Goal: Task Accomplishment & Management: Manage account settings

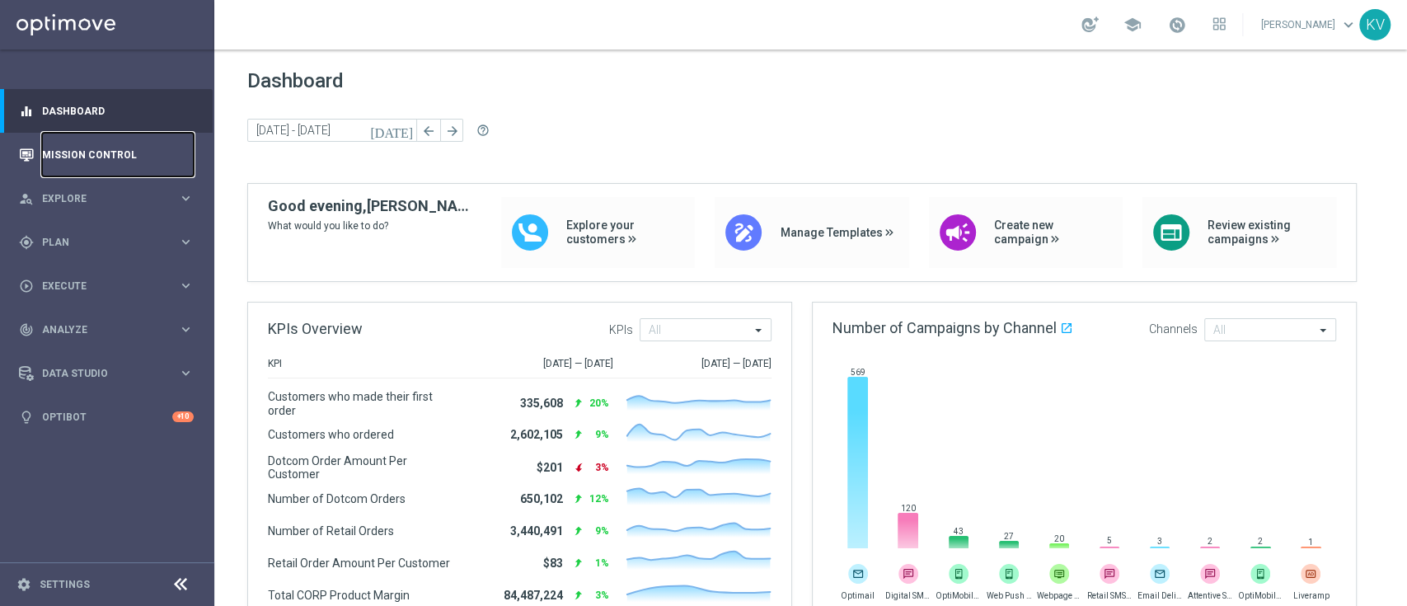
click at [63, 155] on link "Mission Control" at bounding box center [118, 155] width 152 height 44
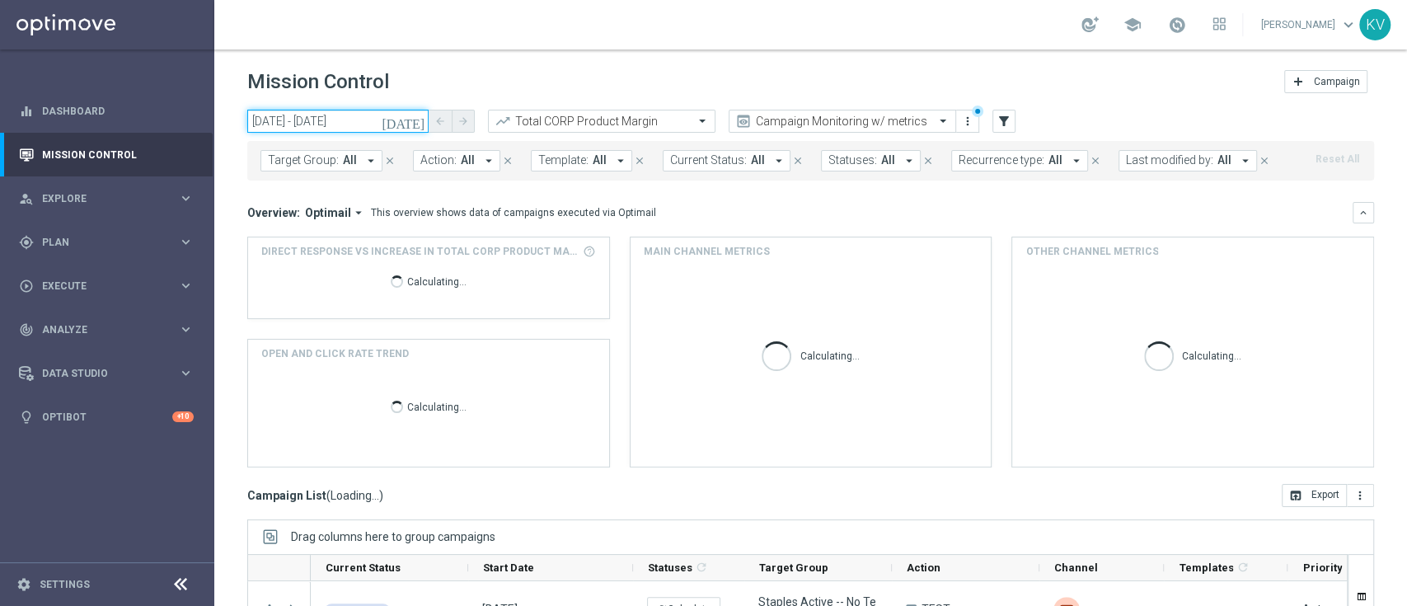
click at [326, 114] on input "31 Jul 2025 - 31 Jul 2025" at bounding box center [337, 121] width 181 height 23
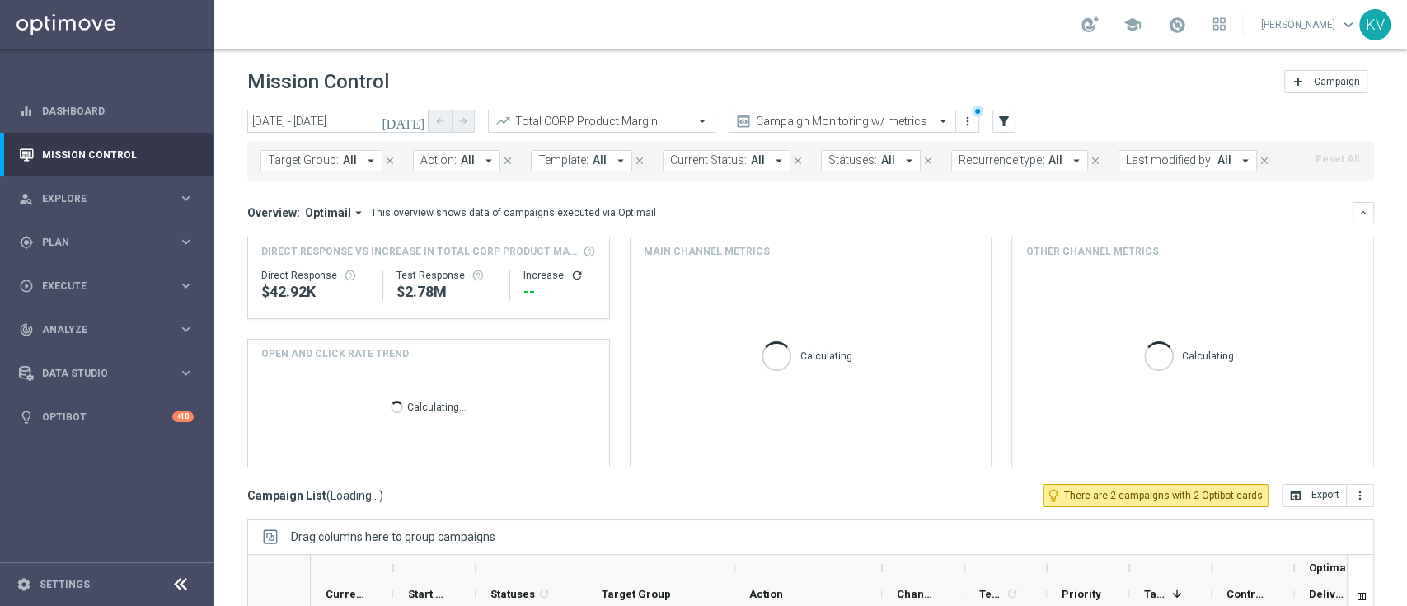
click at [359, 99] on header "Mission Control add Campaign" at bounding box center [810, 79] width 1193 height 60
click at [359, 110] on input "31 Jul 2025 - 31 Jul 2025" at bounding box center [337, 121] width 181 height 23
click at [359, 126] on input "31 Jul 2025 - 31 Jul 2025" at bounding box center [337, 121] width 181 height 23
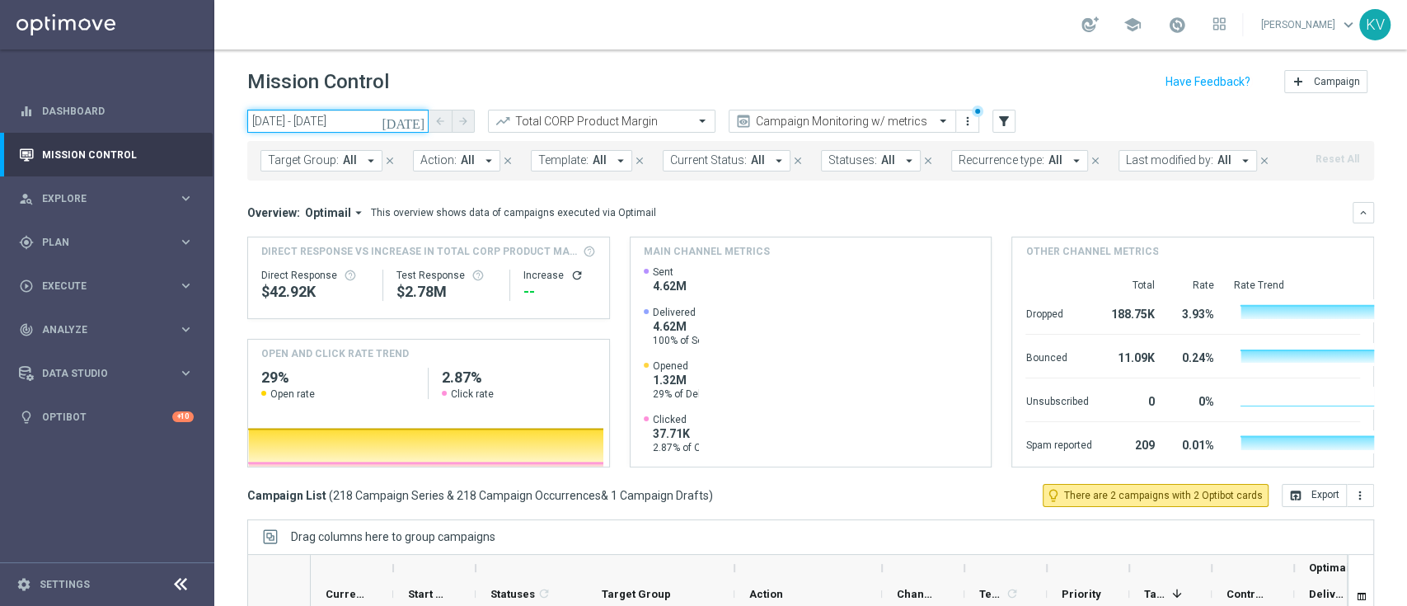
click at [364, 122] on input "31 Jul 2025 - 31 Jul 2025" at bounding box center [337, 121] width 181 height 23
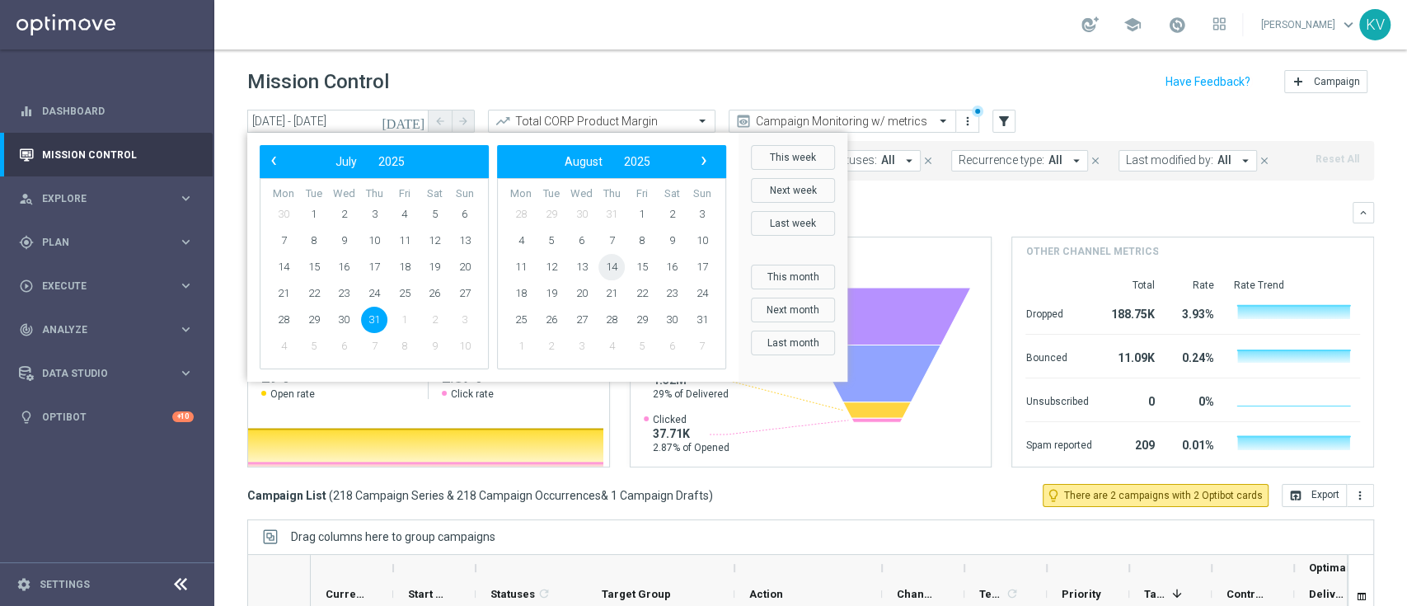
click at [613, 267] on span "14" at bounding box center [612, 267] width 26 height 26
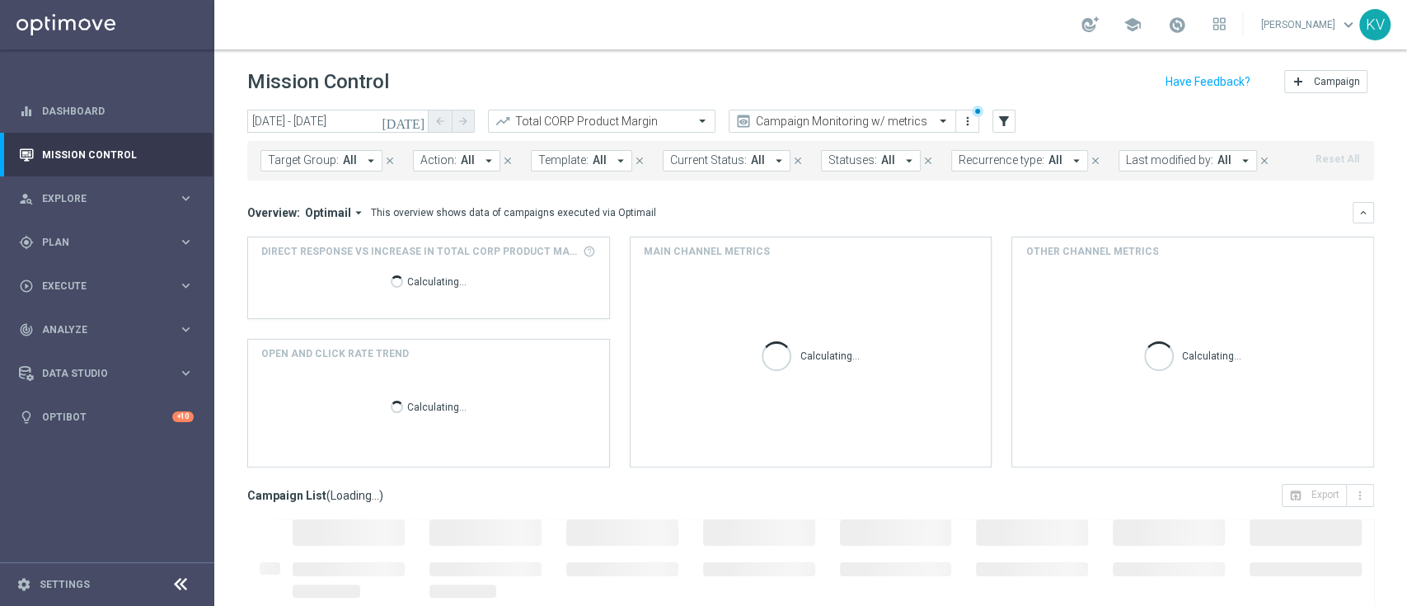
type input "14 Aug 2025 - 18 Sep 2025"
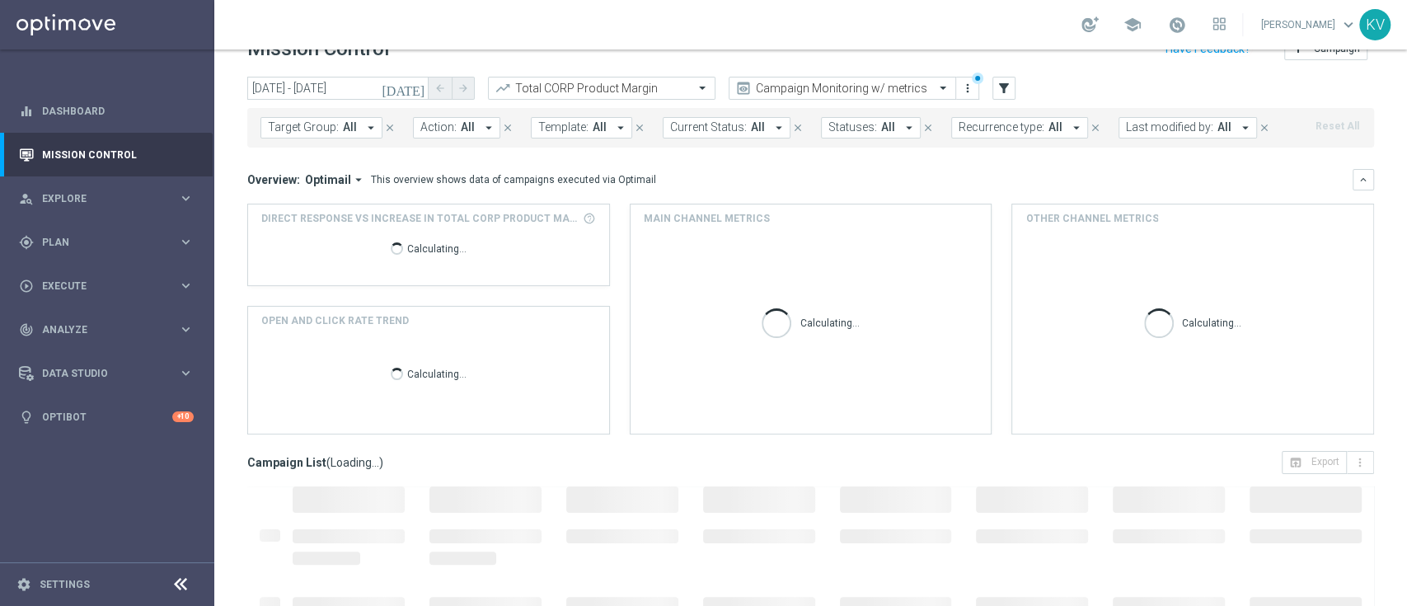
click at [310, 133] on span "Target Group:" at bounding box center [303, 127] width 71 height 14
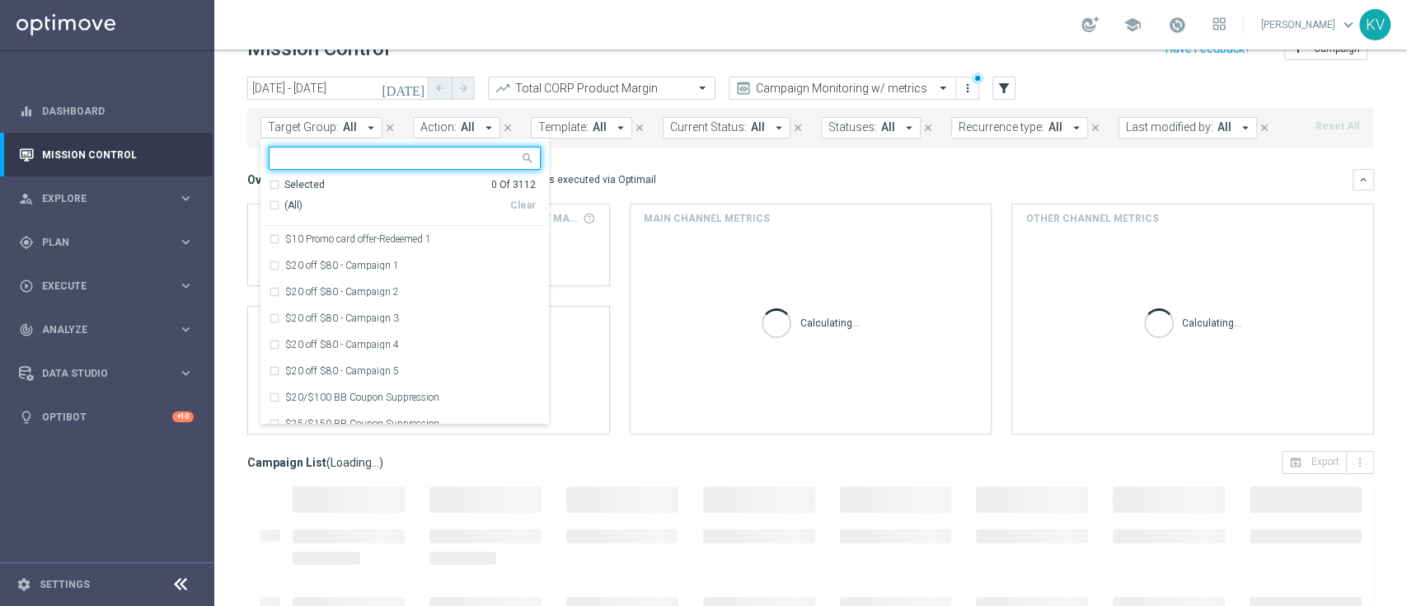
type input "THU_20250814_OMNI_Promo_card"
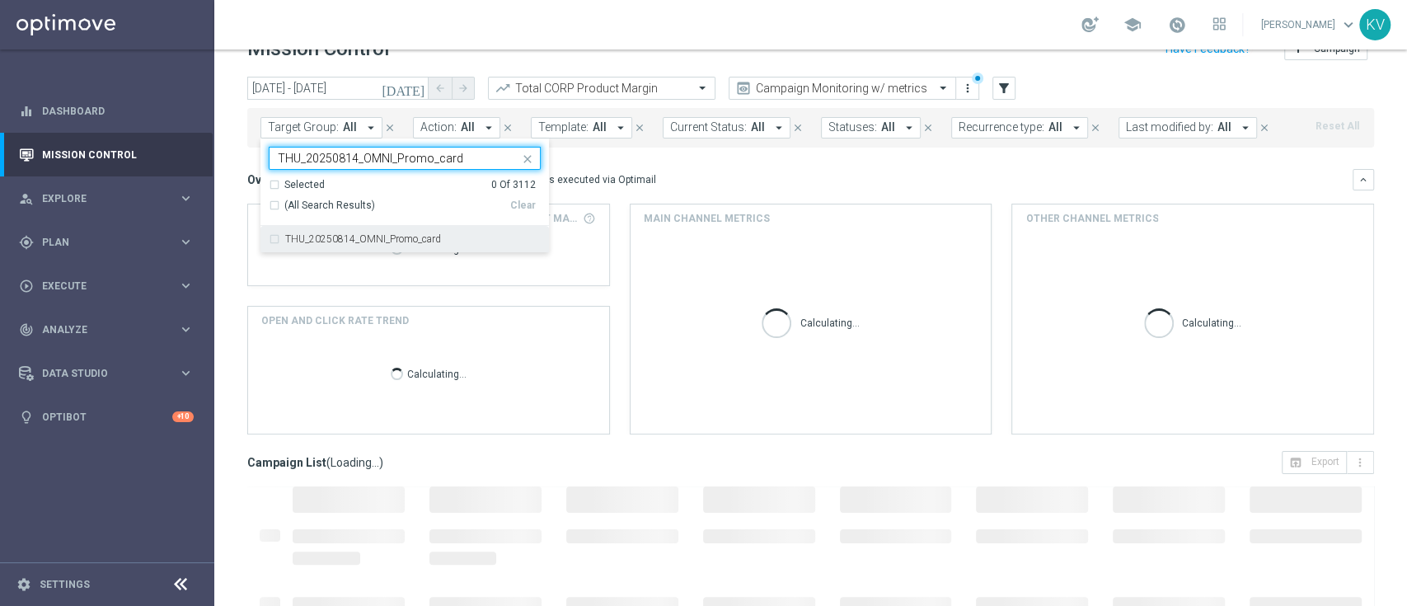
click at [417, 242] on label "THU_20250814_OMNI_Promo_card" at bounding box center [363, 239] width 156 height 10
click at [765, 178] on div "Overview: Optimail arrow_drop_down This overview shows data of campaigns execut…" at bounding box center [800, 179] width 1106 height 15
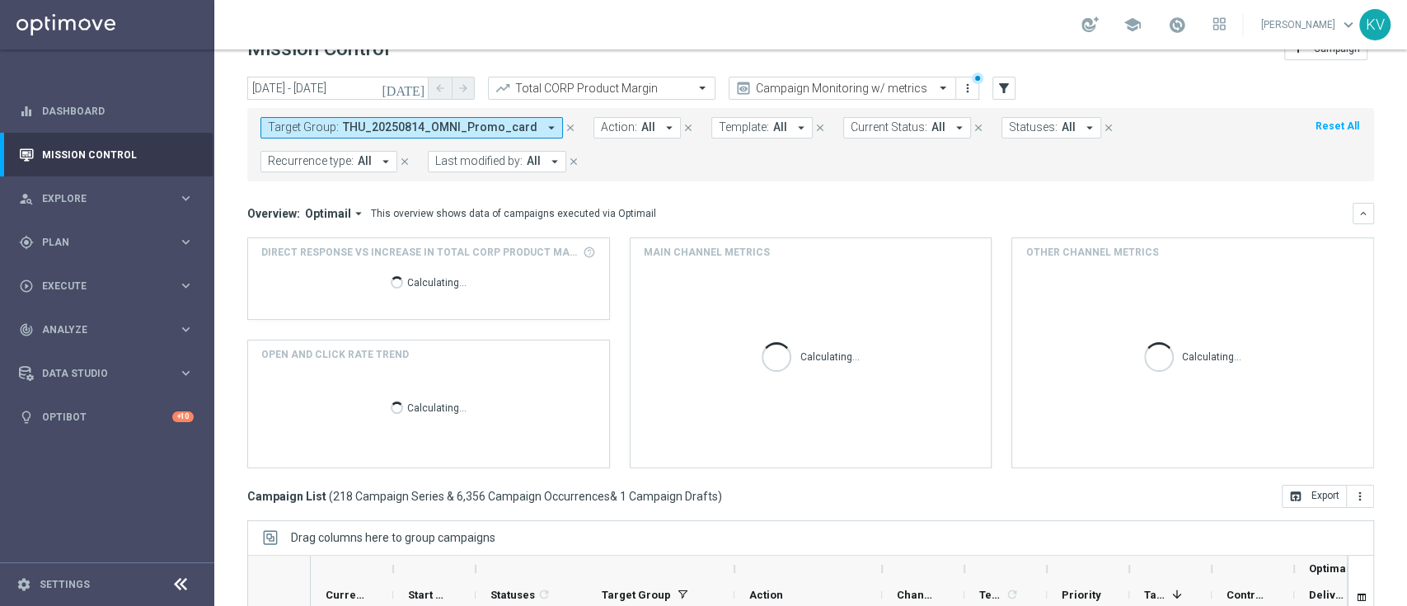
scroll to position [215, 0]
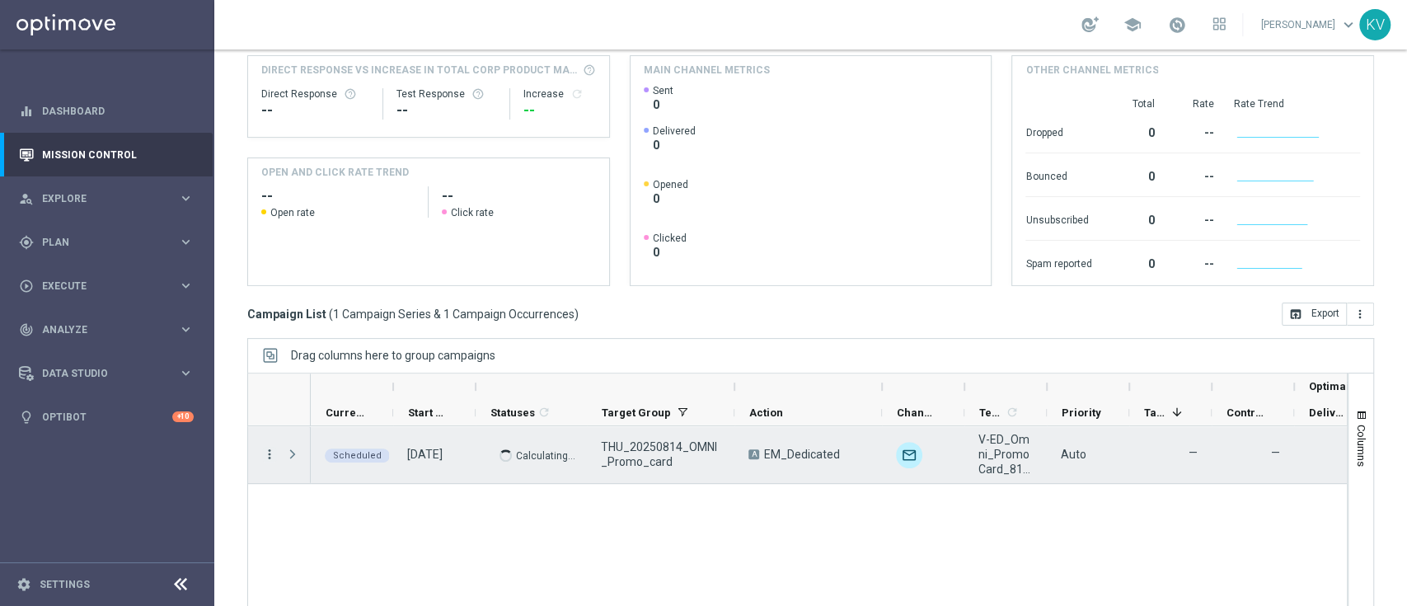
click at [271, 458] on icon "more_vert" at bounding box center [269, 454] width 15 height 15
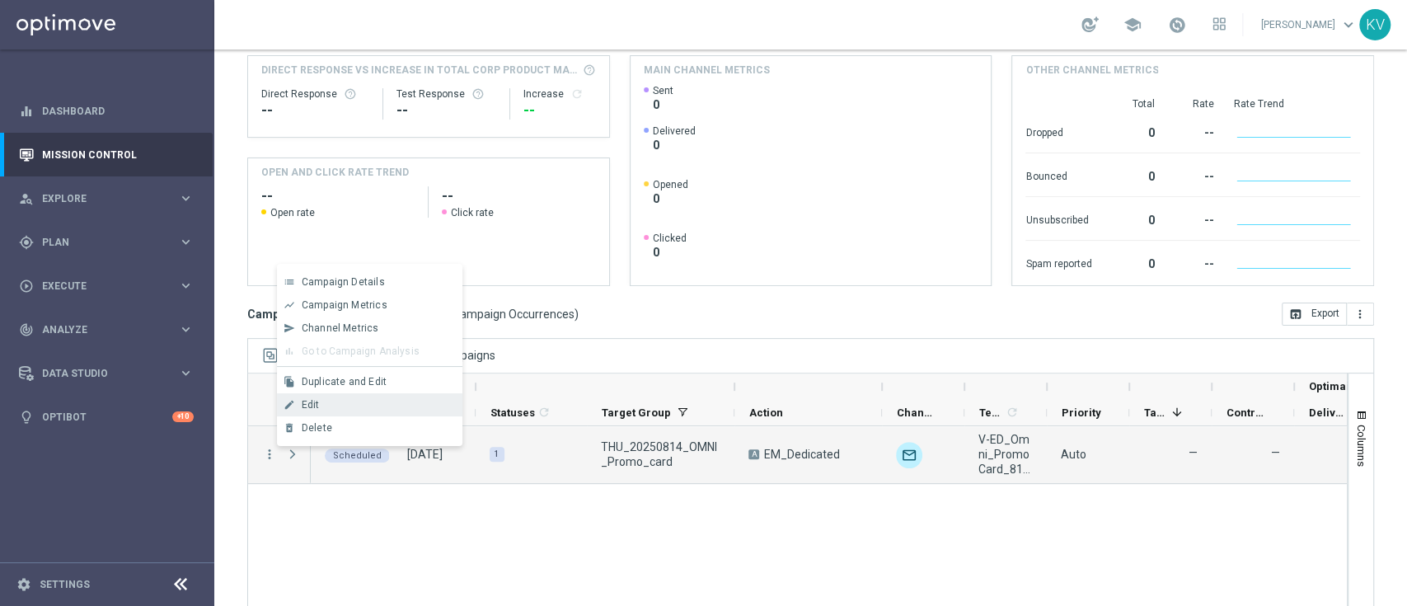
click at [346, 407] on div "Edit" at bounding box center [378, 405] width 153 height 12
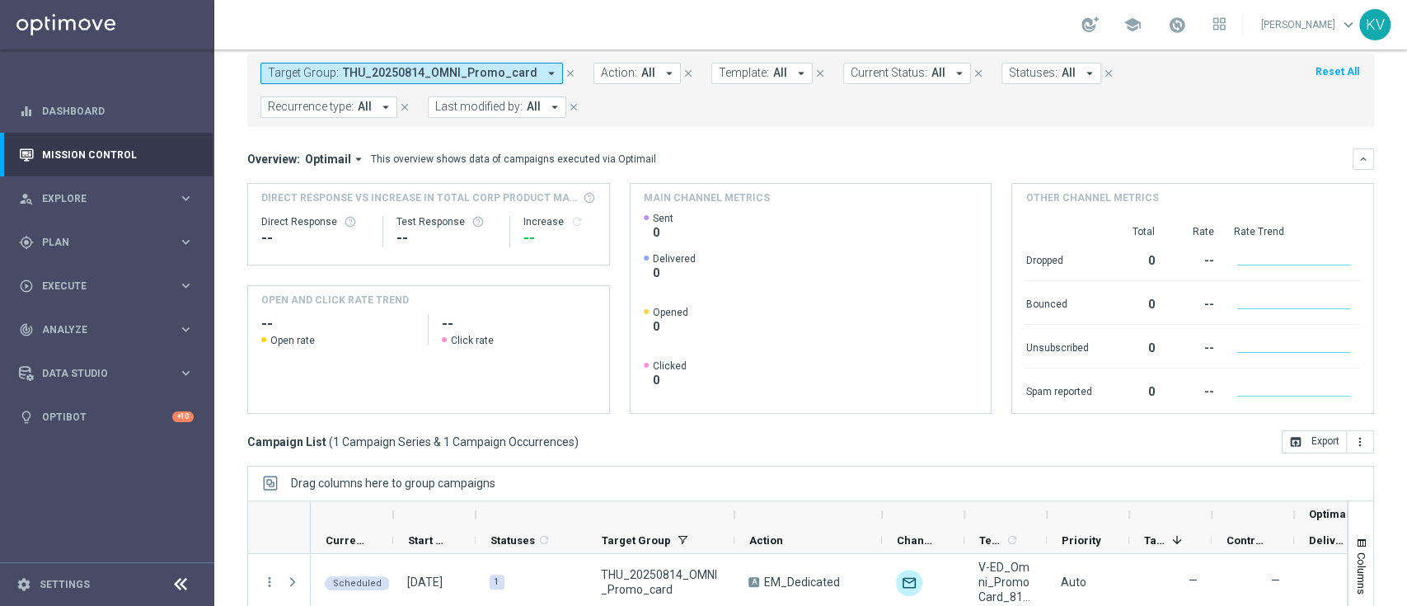
scroll to position [251, 0]
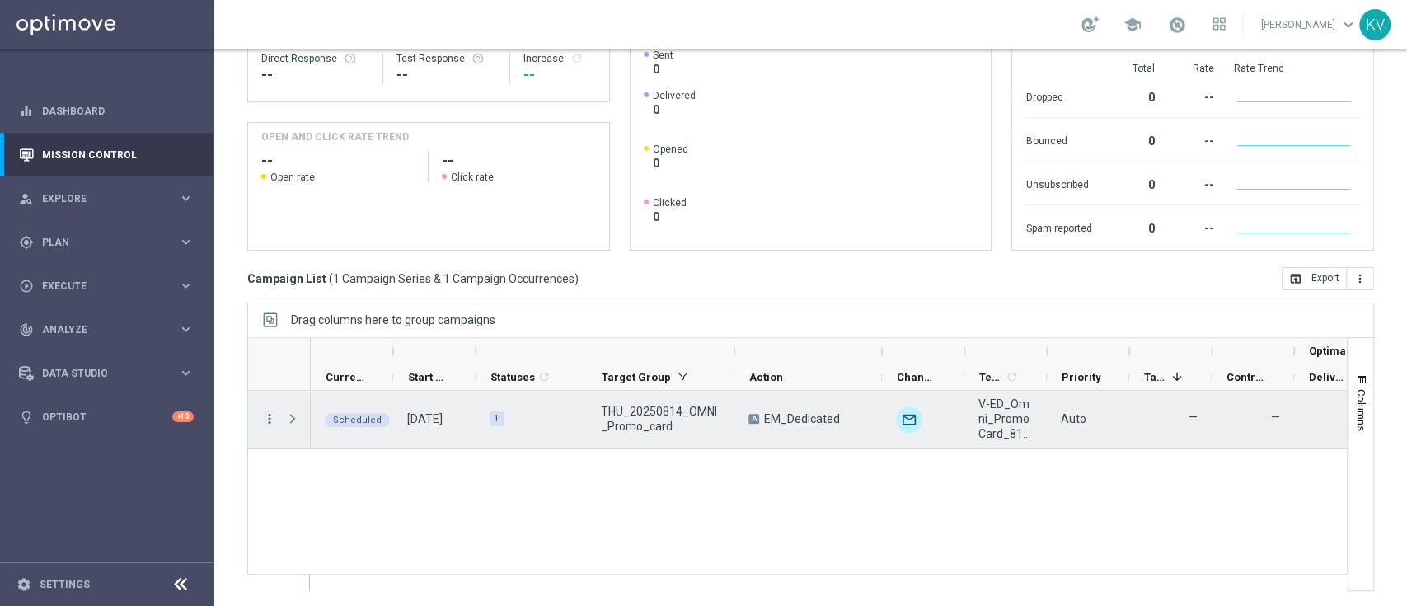
click at [263, 418] on icon "more_vert" at bounding box center [269, 418] width 15 height 15
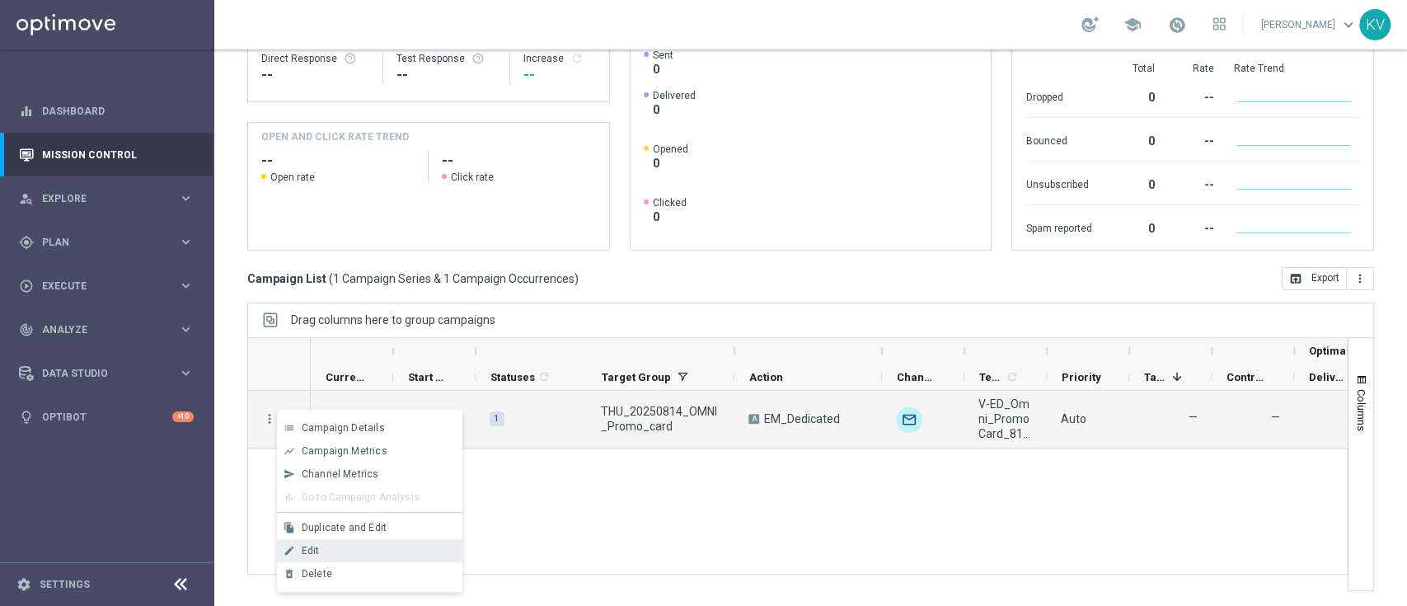
click at [344, 552] on div "Edit" at bounding box center [378, 551] width 153 height 12
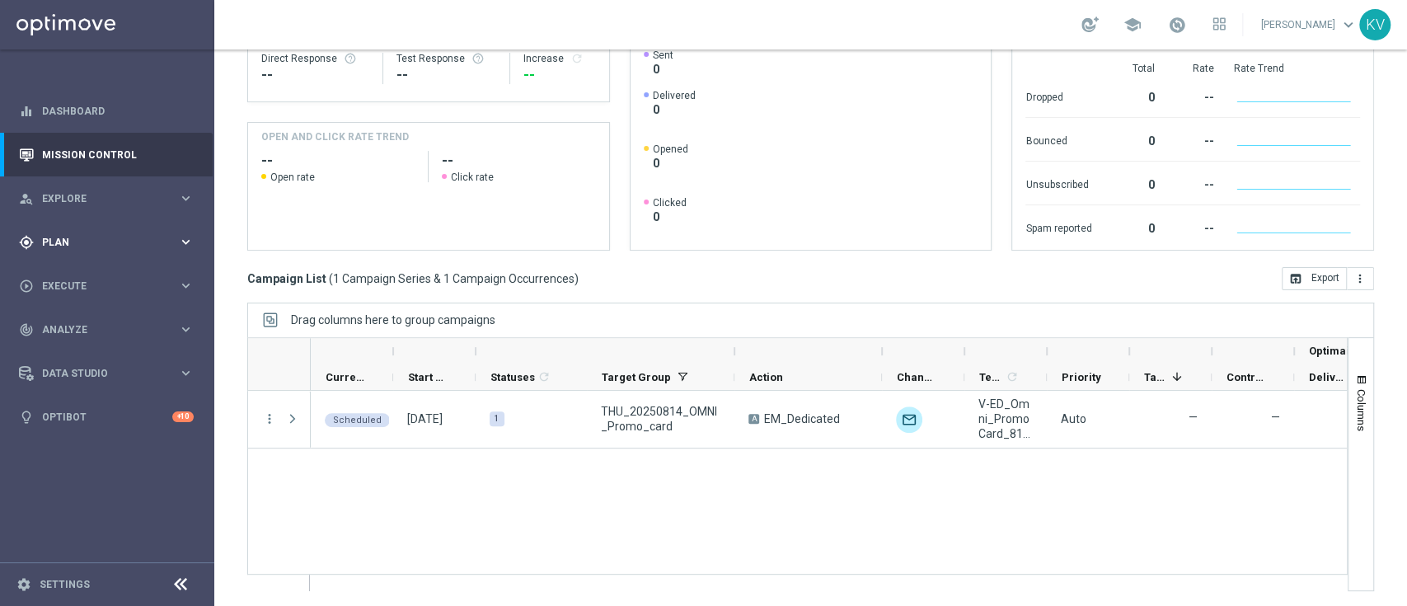
click at [141, 228] on div "gps_fixed Plan keyboard_arrow_right" at bounding box center [106, 242] width 213 height 44
click at [84, 327] on span "Templates" at bounding box center [103, 326] width 118 height 10
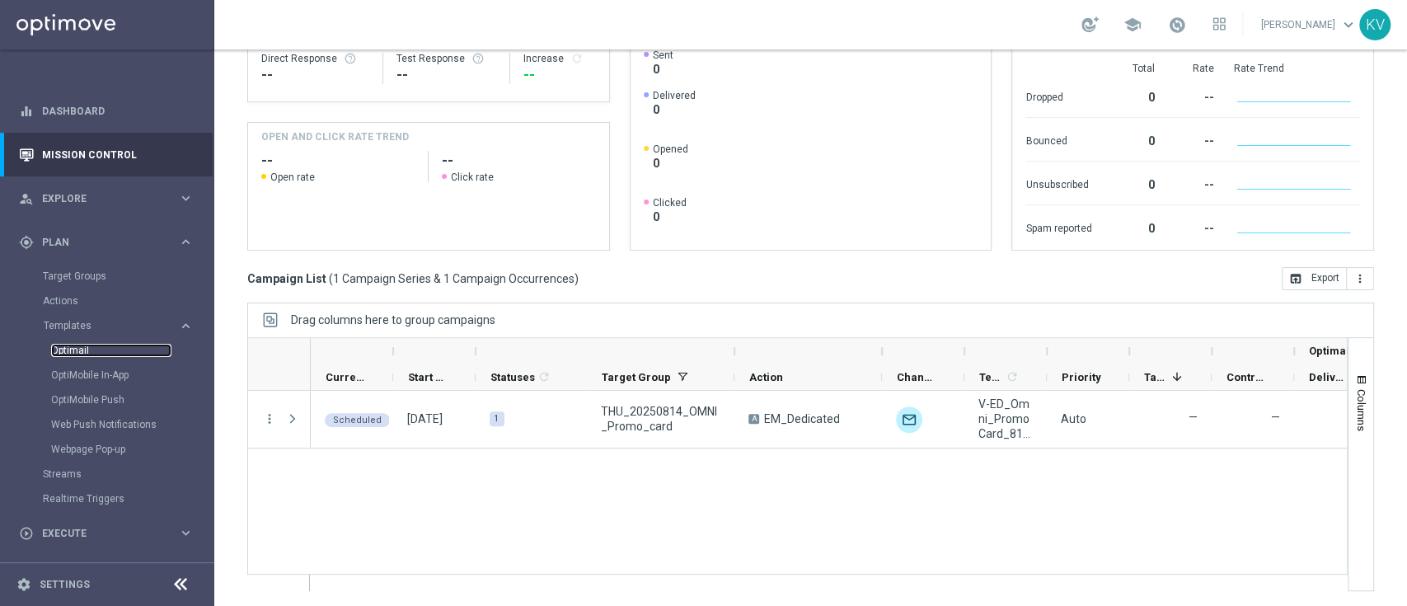
click at [79, 347] on link "Optimail" at bounding box center [111, 350] width 120 height 13
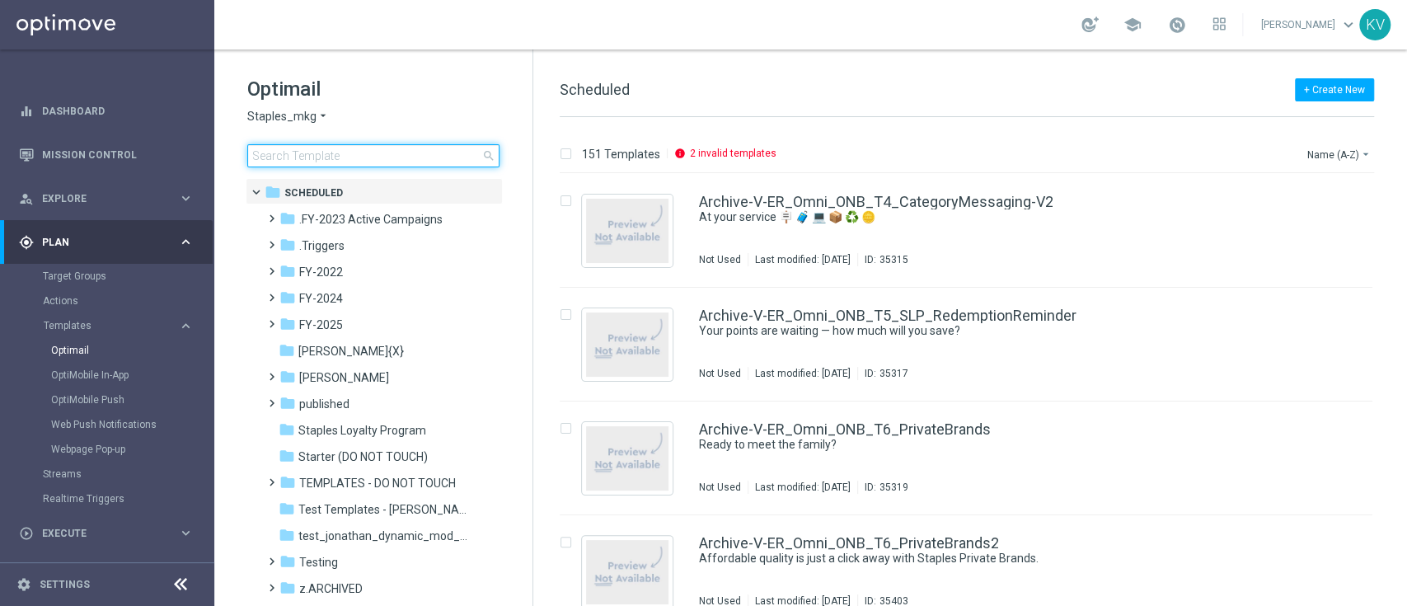
click at [359, 158] on input at bounding box center [373, 155] width 252 height 23
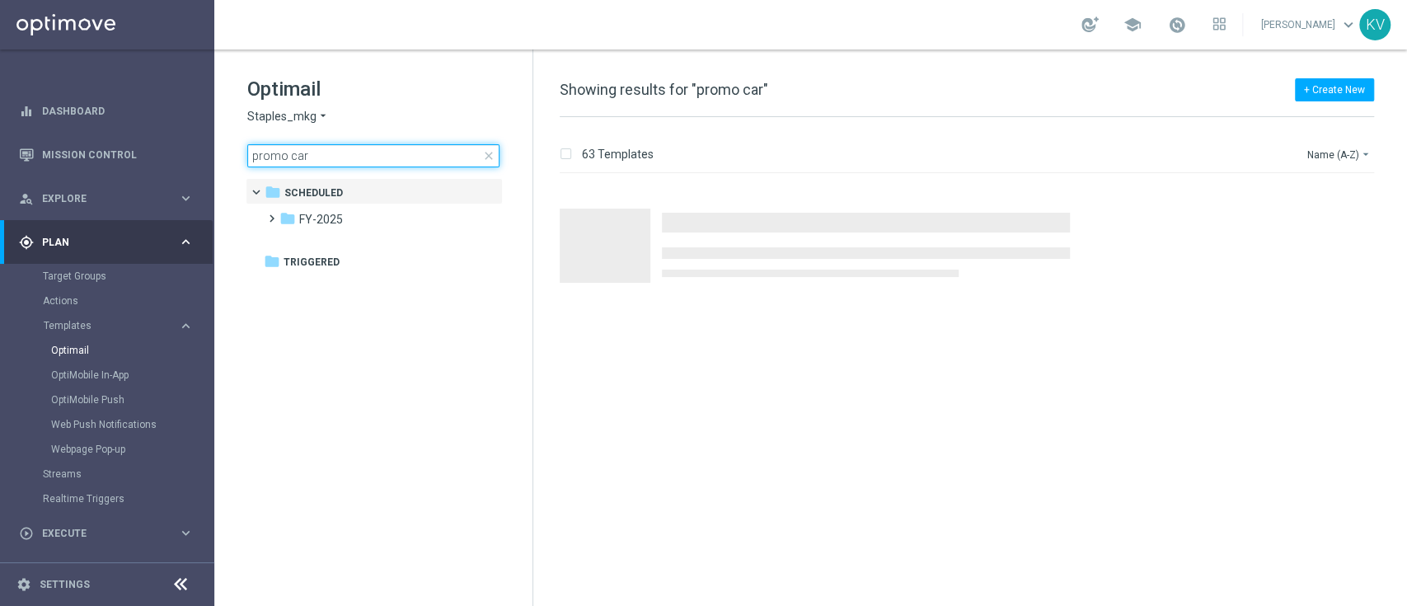
type input "promo card"
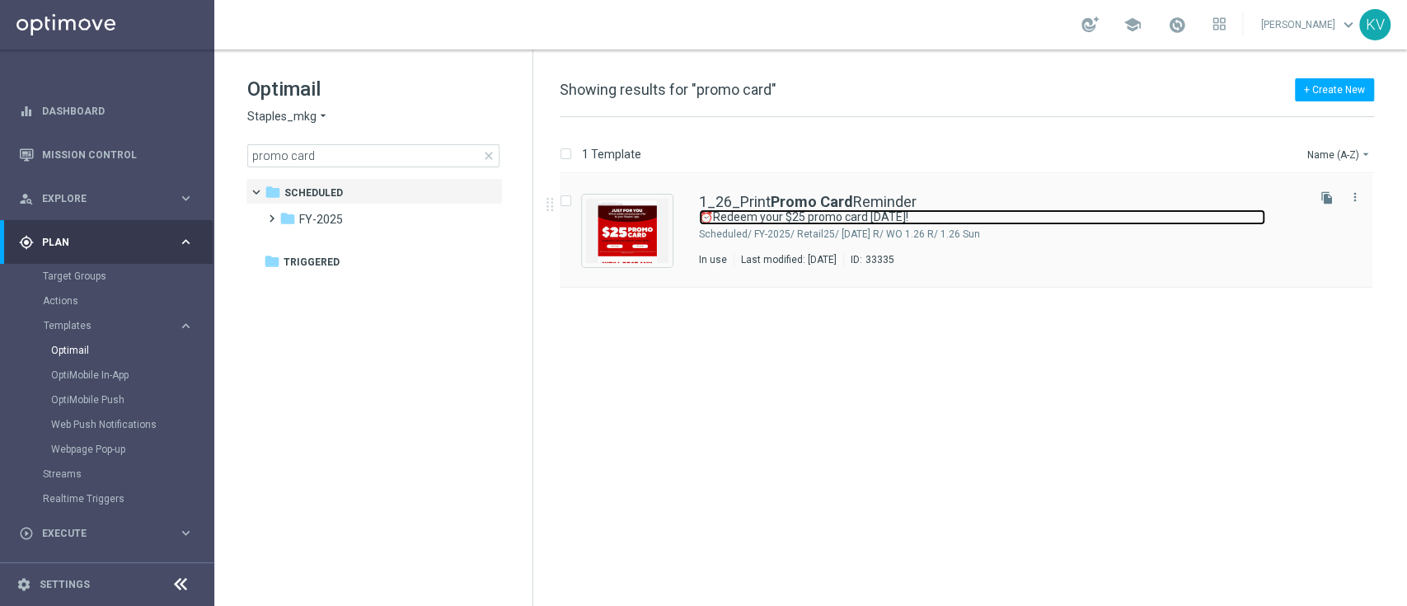
click at [710, 213] on link "⏰Redeem your $25 promo card today!" at bounding box center [982, 217] width 566 height 16
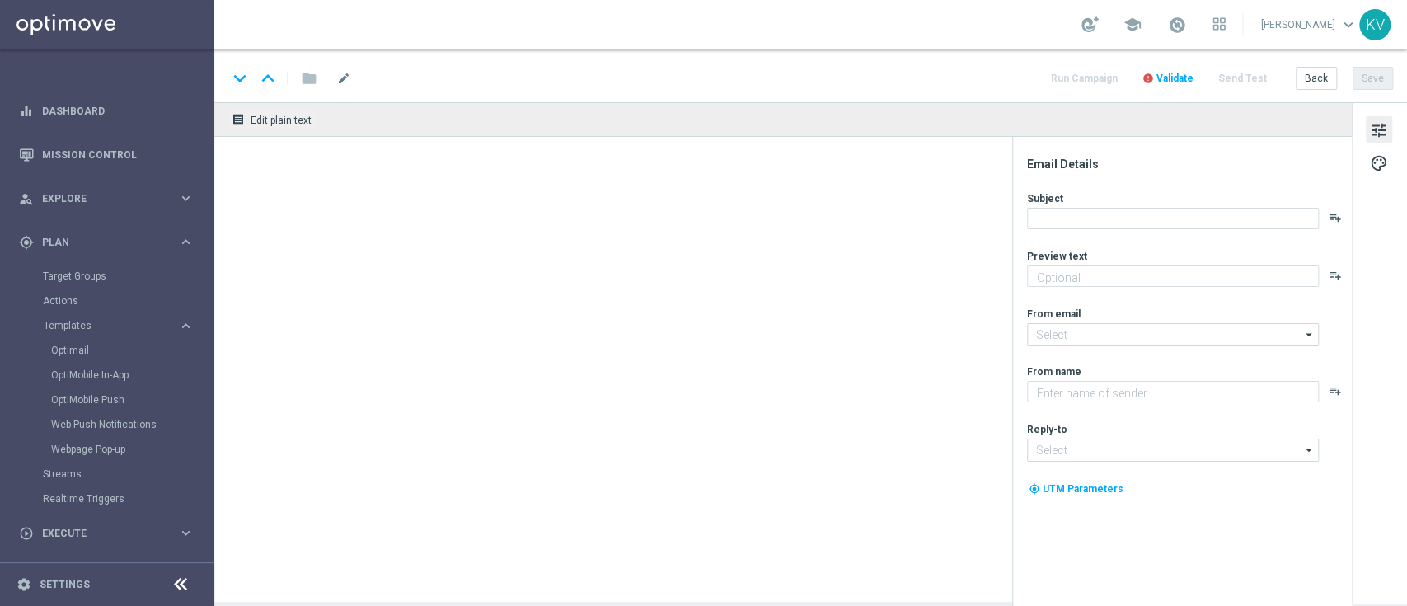
type textarea "Save on your print purchase by 2/1."
type input "staples@connected.staples.com"
type textarea "Staples"
type input "info@staples.com"
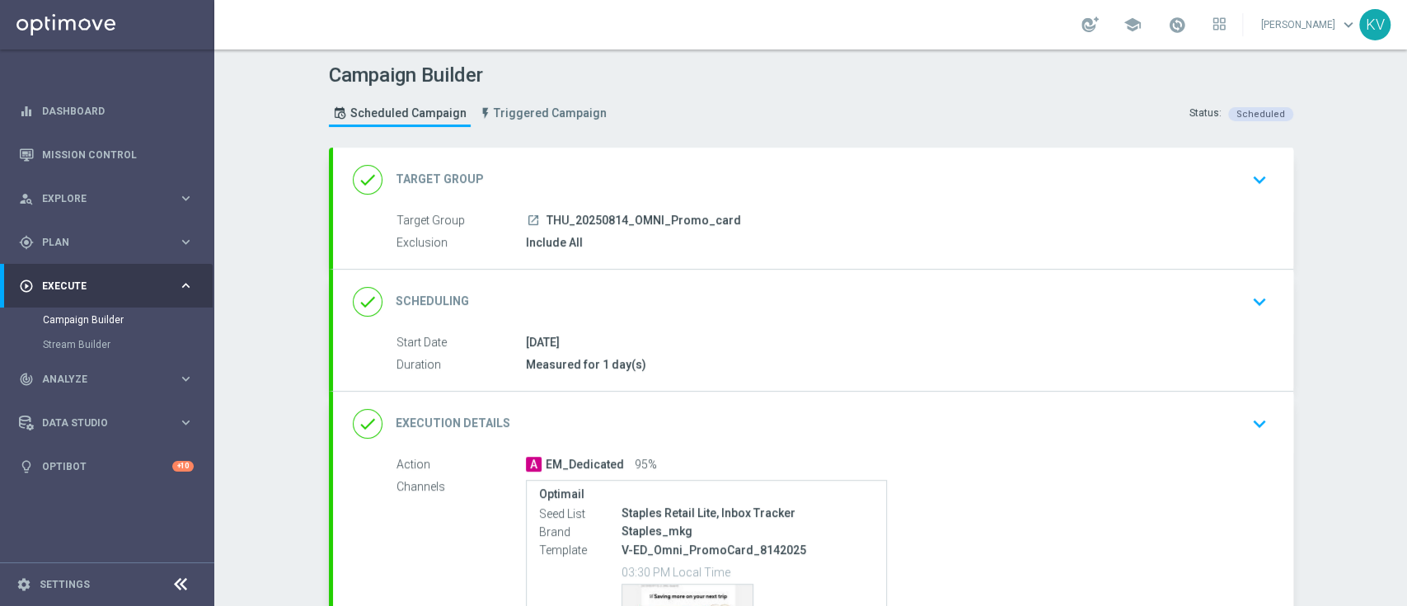
click at [890, 234] on div "Include All" at bounding box center [893, 242] width 735 height 16
click at [1250, 185] on icon "keyboard_arrow_down" at bounding box center [1259, 179] width 25 height 25
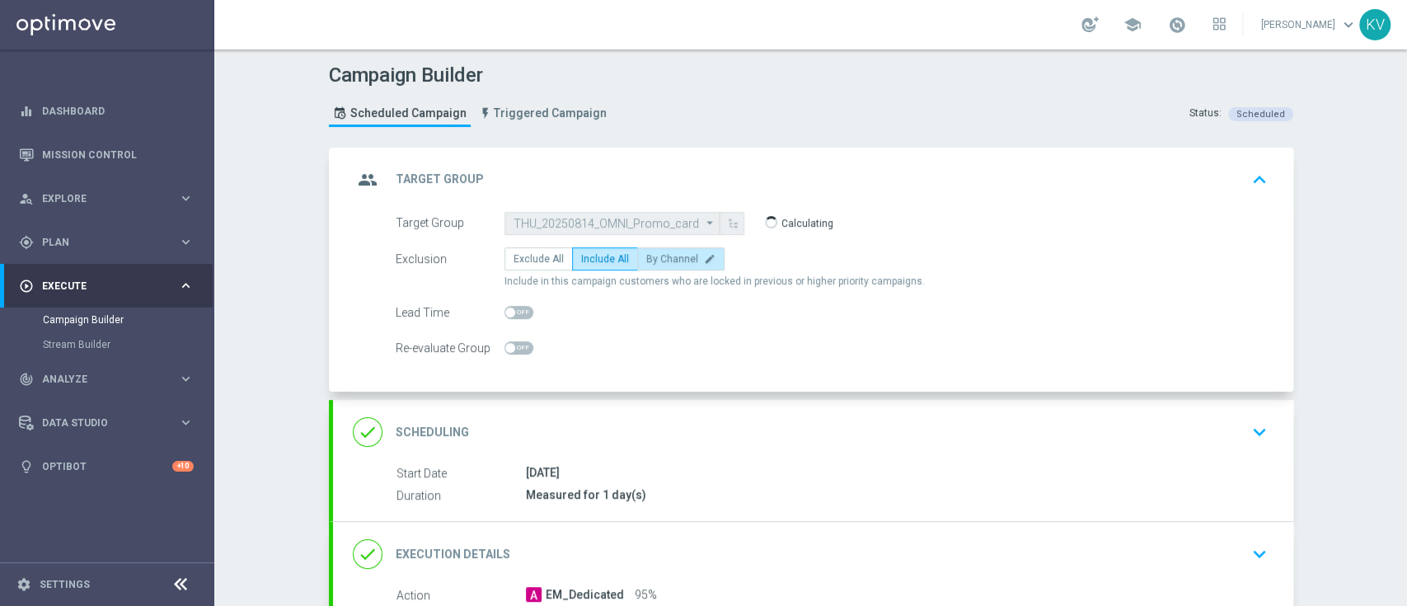
click at [704, 256] on icon "edit" at bounding box center [710, 259] width 12 height 12
click at [657, 256] on input "By Channel edit" at bounding box center [651, 261] width 11 height 11
radio input "true"
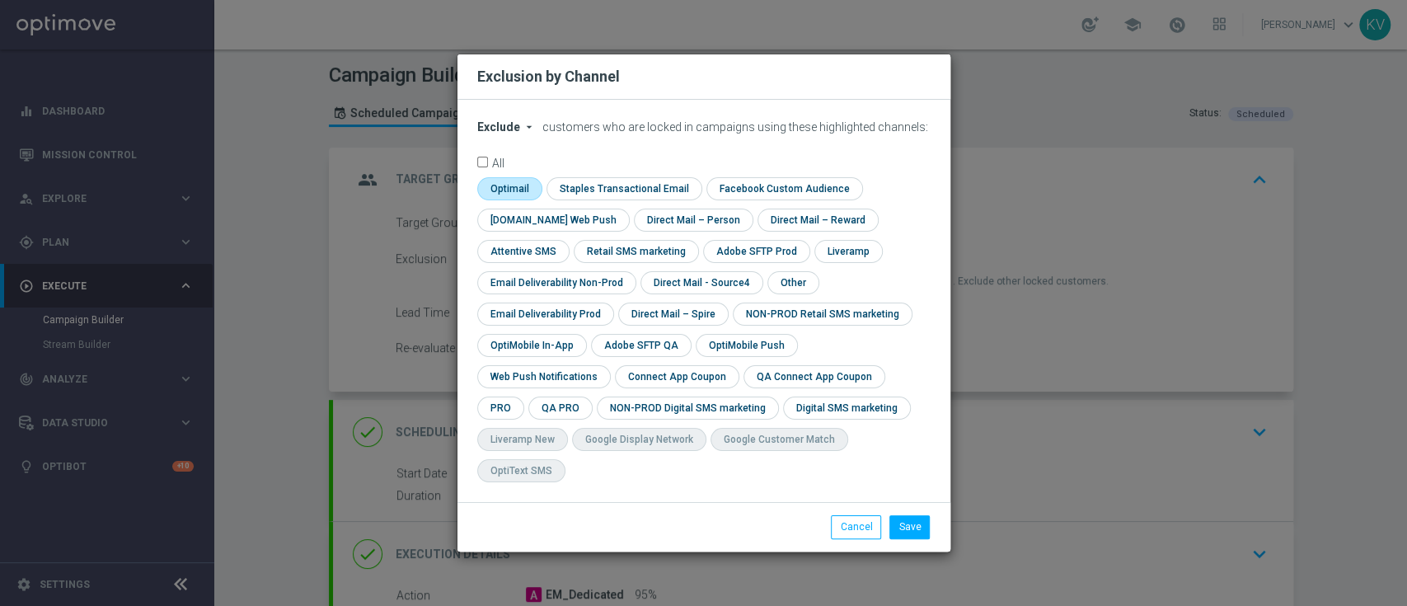
click at [514, 200] on input "checkbox" at bounding box center [508, 188] width 62 height 22
checkbox input "true"
click at [785, 290] on input "checkbox" at bounding box center [792, 282] width 49 height 22
checkbox input "true"
click at [913, 515] on button "Save" at bounding box center [910, 526] width 40 height 23
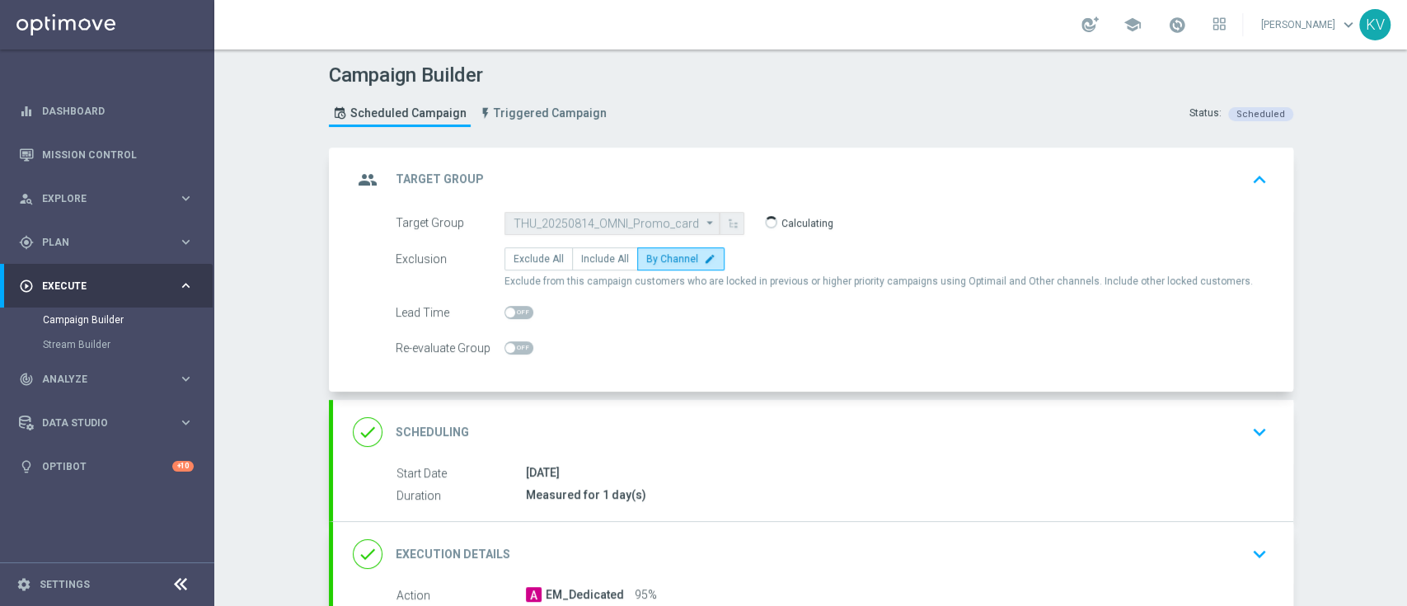
scroll to position [345, 0]
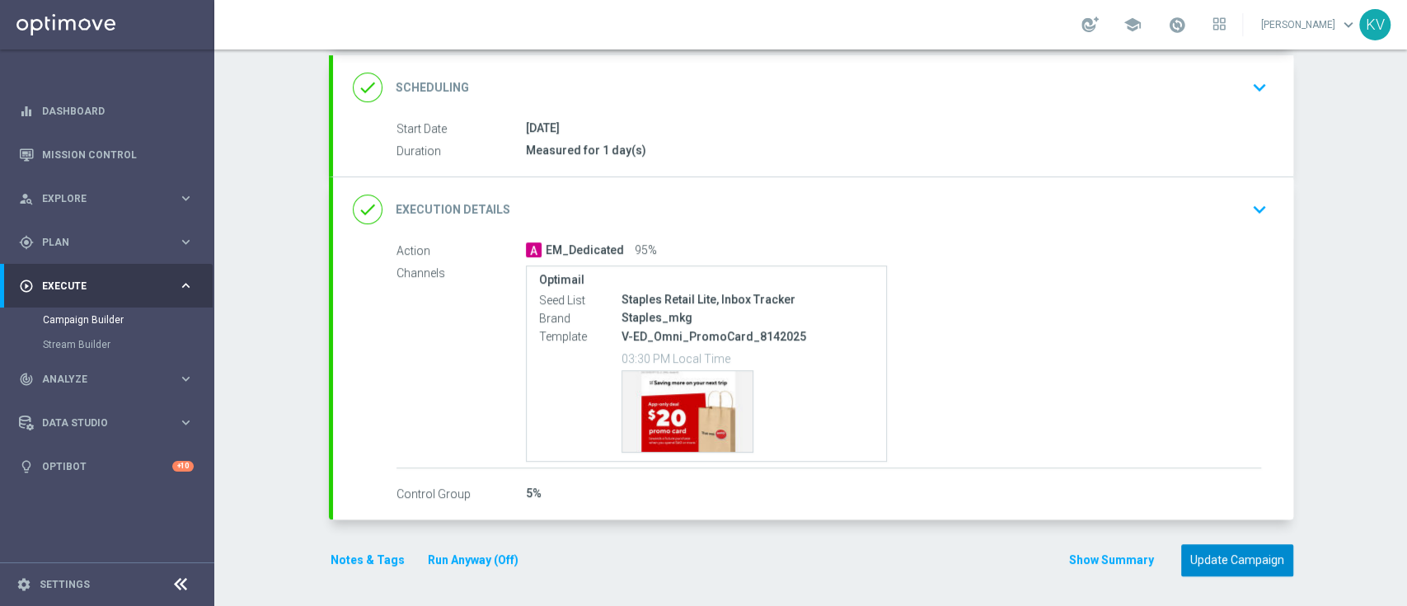
click at [1228, 561] on button "Update Campaign" at bounding box center [1237, 560] width 112 height 32
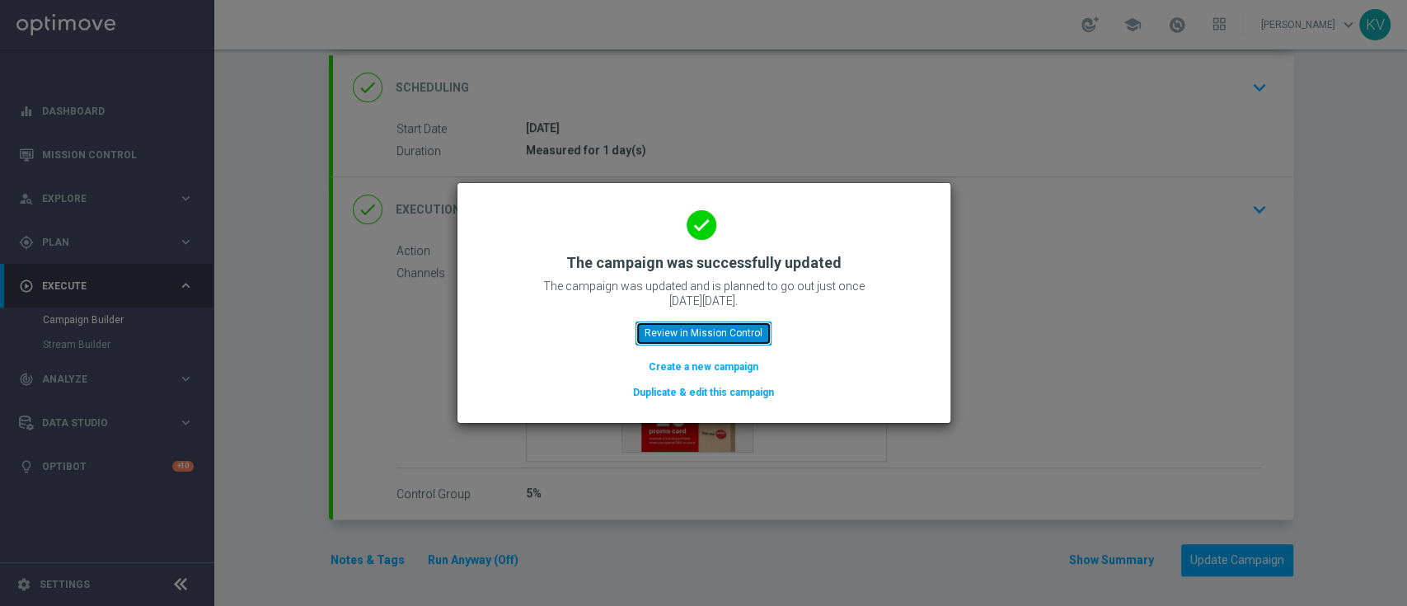
click at [737, 331] on button "Review in Mission Control" at bounding box center [704, 333] width 136 height 23
